Goal: Contribute content

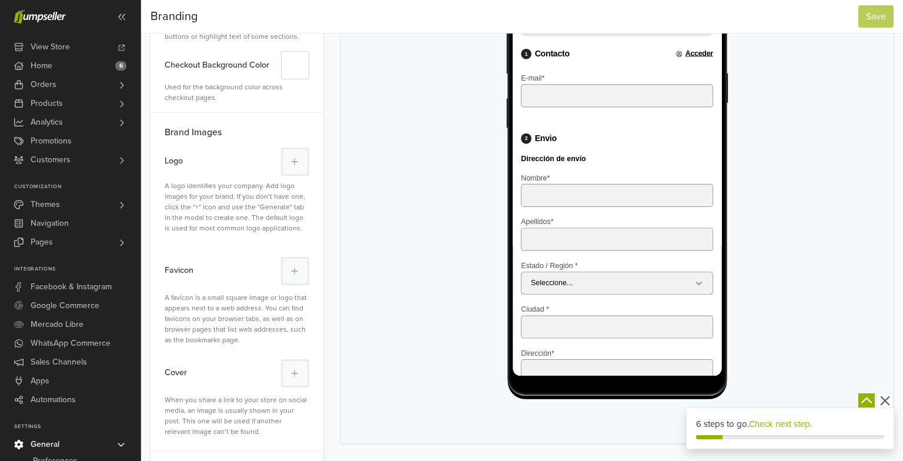
scroll to position [242, 0]
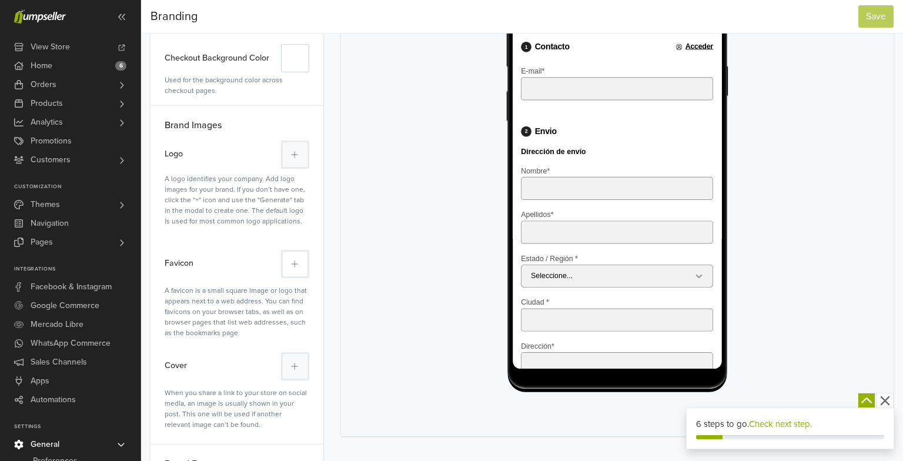
click at [293, 260] on icon at bounding box center [294, 264] width 7 height 8
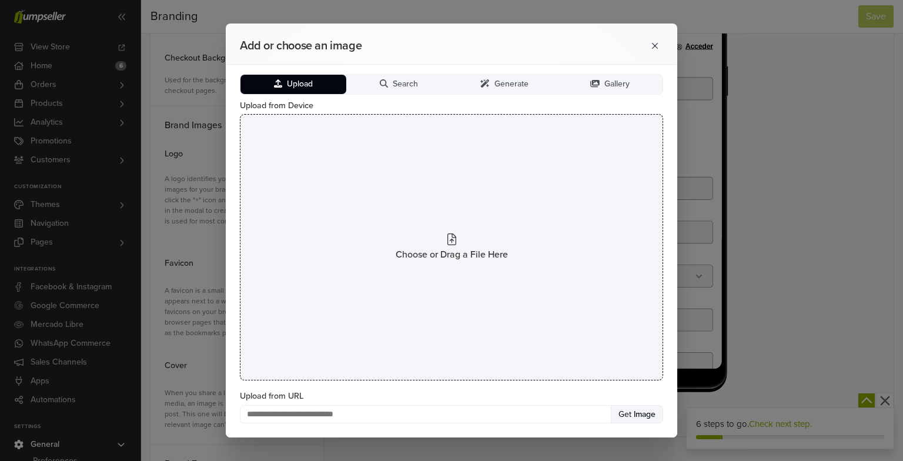
click at [342, 165] on div "Choose or Drag a File Here" at bounding box center [451, 247] width 423 height 266
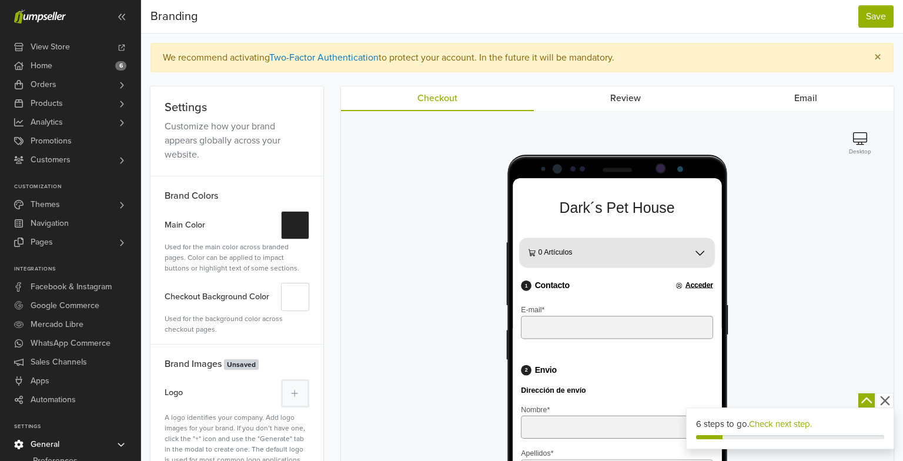
scroll to position [0, 0]
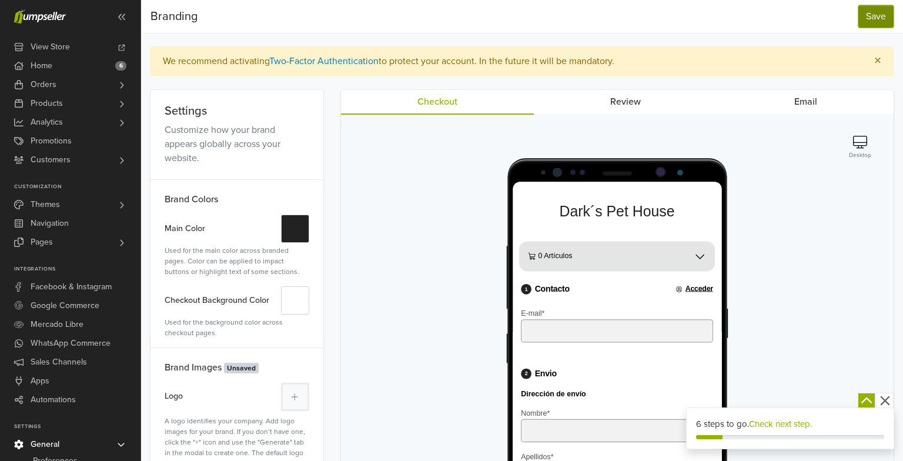
click at [869, 12] on button "Save" at bounding box center [875, 16] width 35 height 22
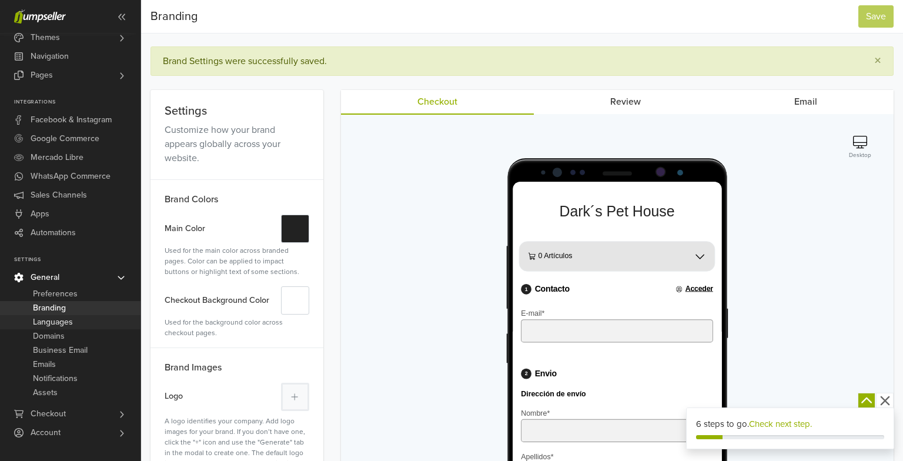
click at [102, 322] on link "Languages" at bounding box center [70, 322] width 141 height 14
